Goal: Task Accomplishment & Management: Complete application form

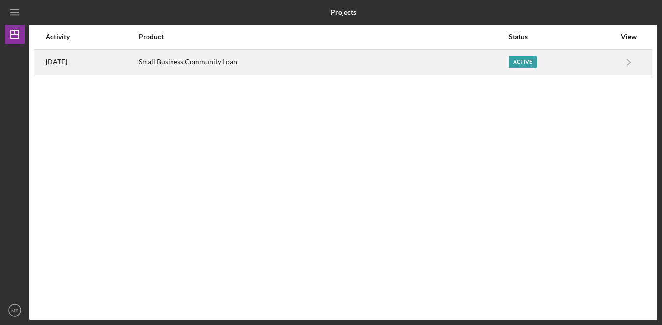
click at [283, 63] on div "Small Business Community Loan" at bounding box center [323, 62] width 369 height 25
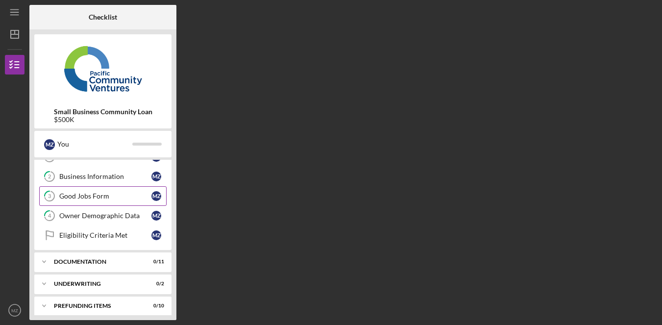
scroll to position [39, 0]
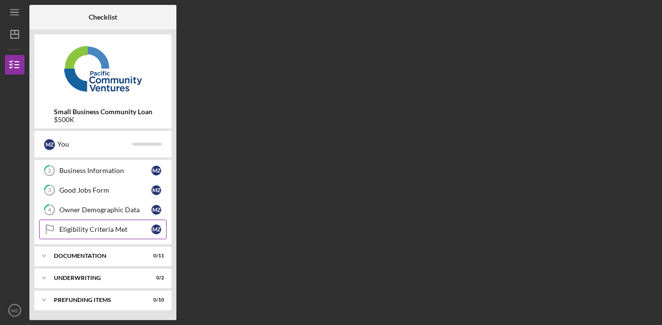
click at [119, 230] on div "Eligibility Criteria Met" at bounding box center [105, 229] width 92 height 8
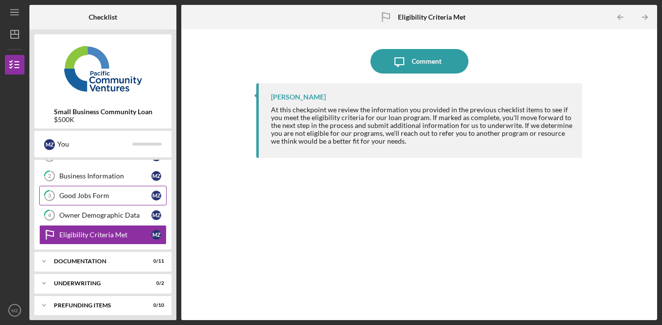
scroll to position [39, 0]
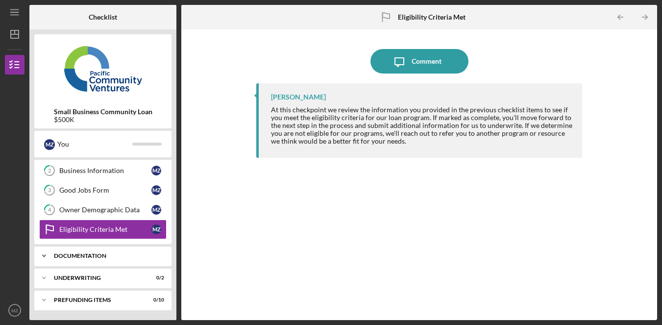
click at [105, 253] on div "Documentation" at bounding box center [106, 256] width 105 height 6
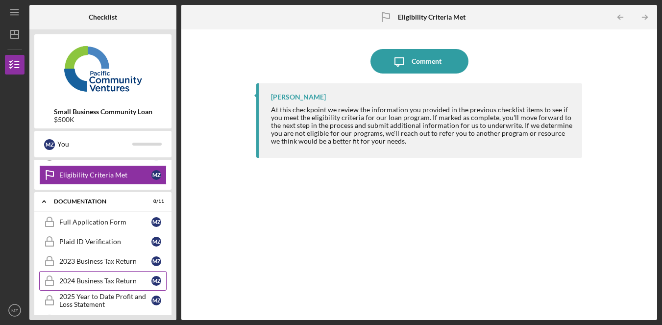
scroll to position [156, 0]
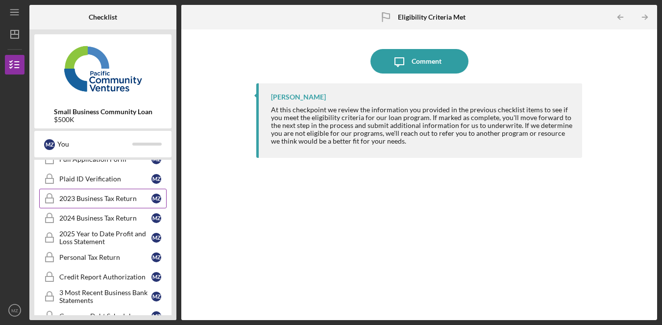
click at [108, 191] on link "2023 Business Tax Return 2023 Business Tax Return M Z" at bounding box center [102, 199] width 127 height 20
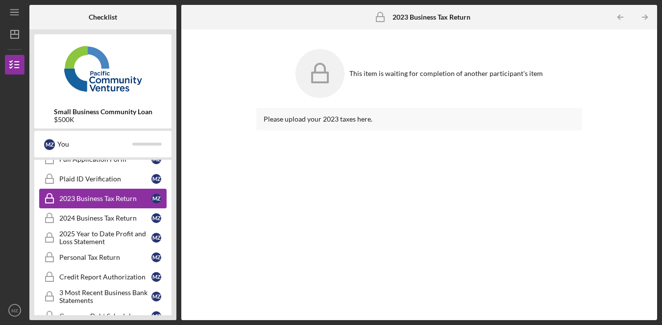
scroll to position [27, 0]
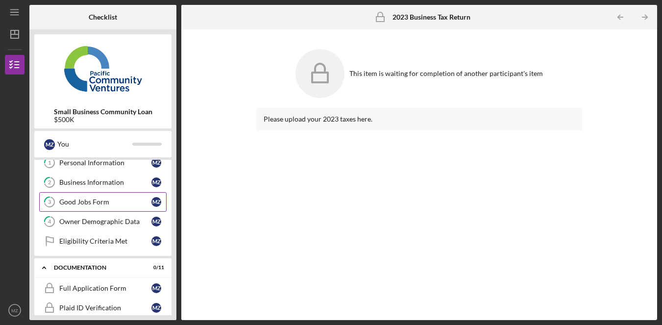
click at [109, 202] on div "Good Jobs Form" at bounding box center [105, 202] width 92 height 8
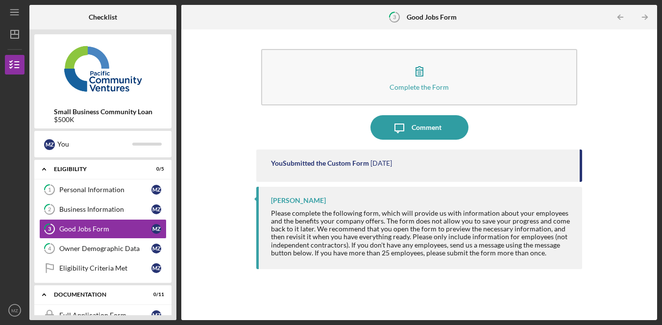
click at [199, 187] on div "Complete the Form Form Icon/Message Comment You Submitted the Custom Form [DATE…" at bounding box center [419, 174] width 466 height 281
